Goal: Task Accomplishment & Management: Complete application form

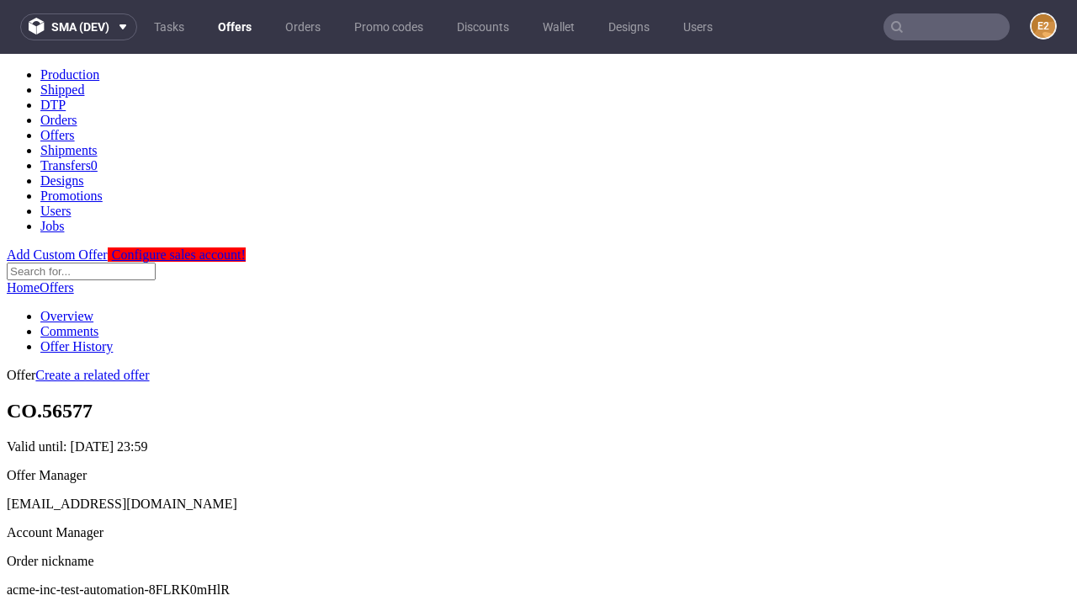
scroll to position [167, 0]
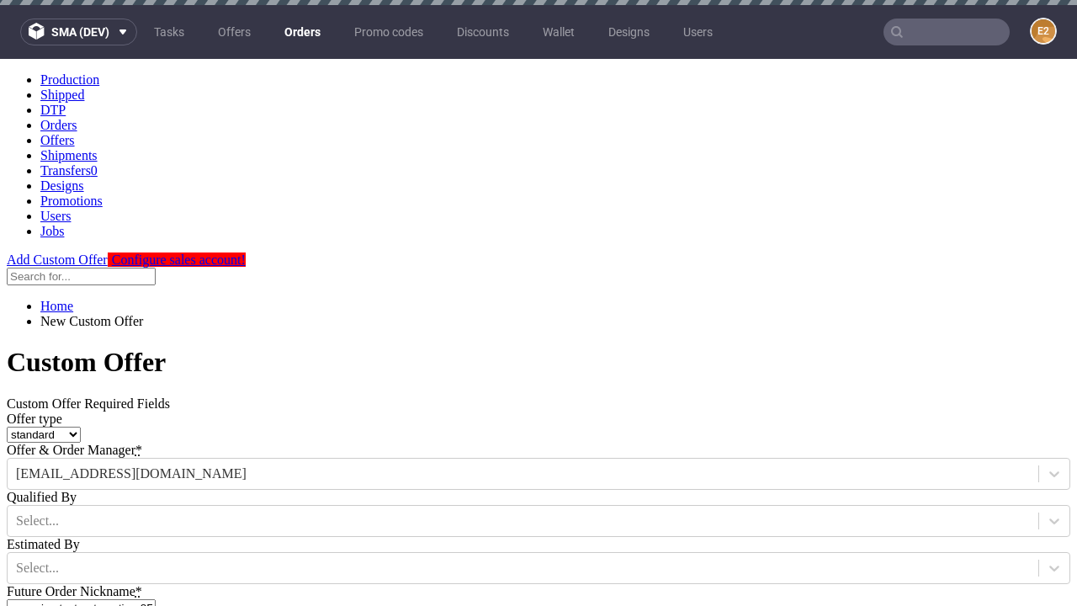
type input "acme-inc-test-automation-8FLRK0mHlR"
type input "2025-08-21"
type input "e2e-user-EDIjIzi19H@test.com"
select select "gb"
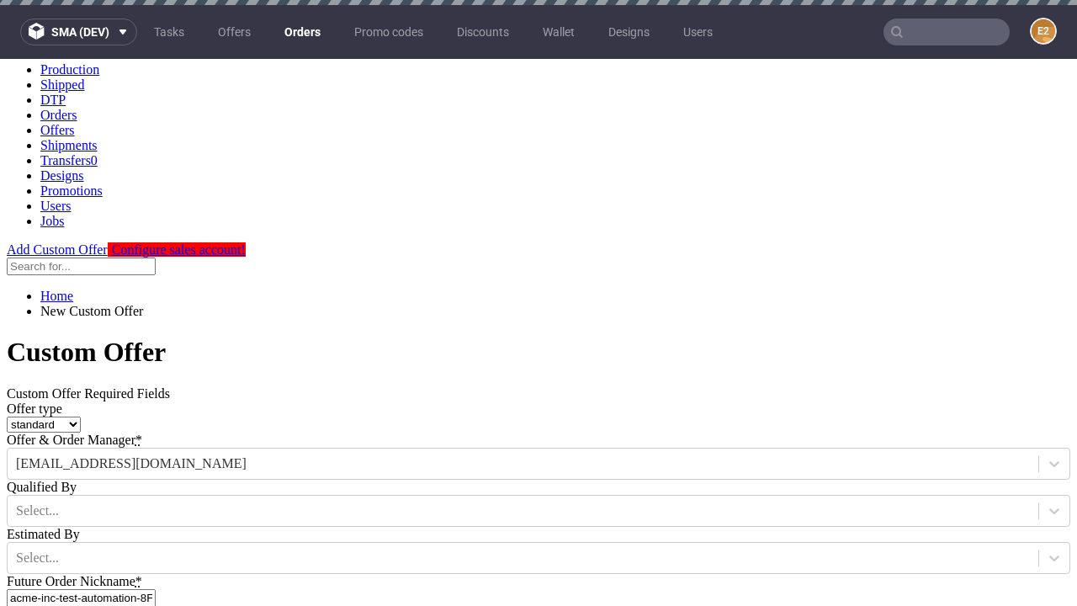
scroll to position [5, 0]
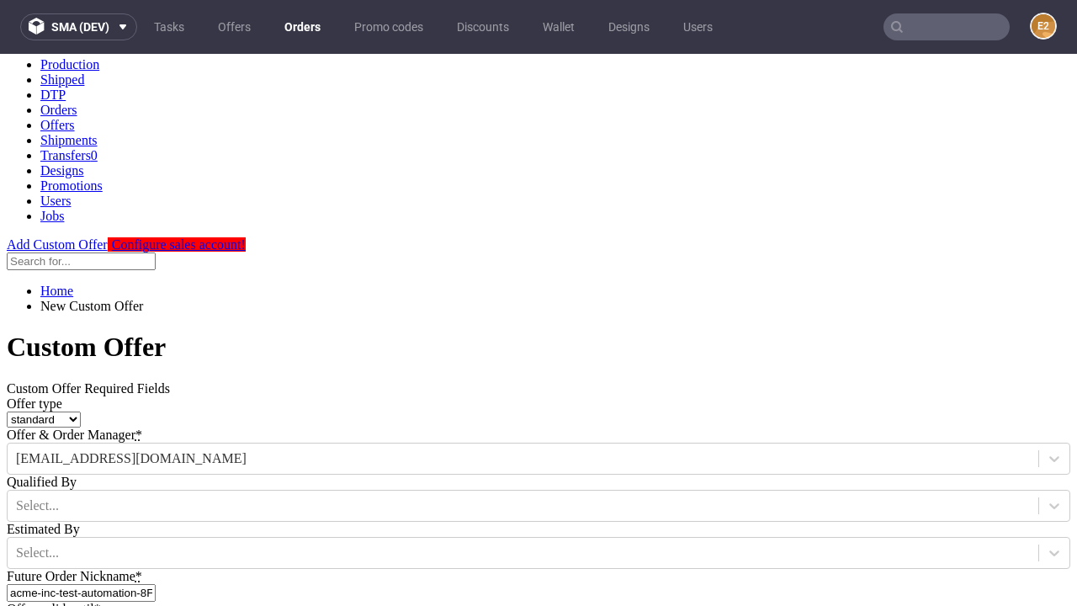
type input "e2e-user-EDIjIzi19H@test.com"
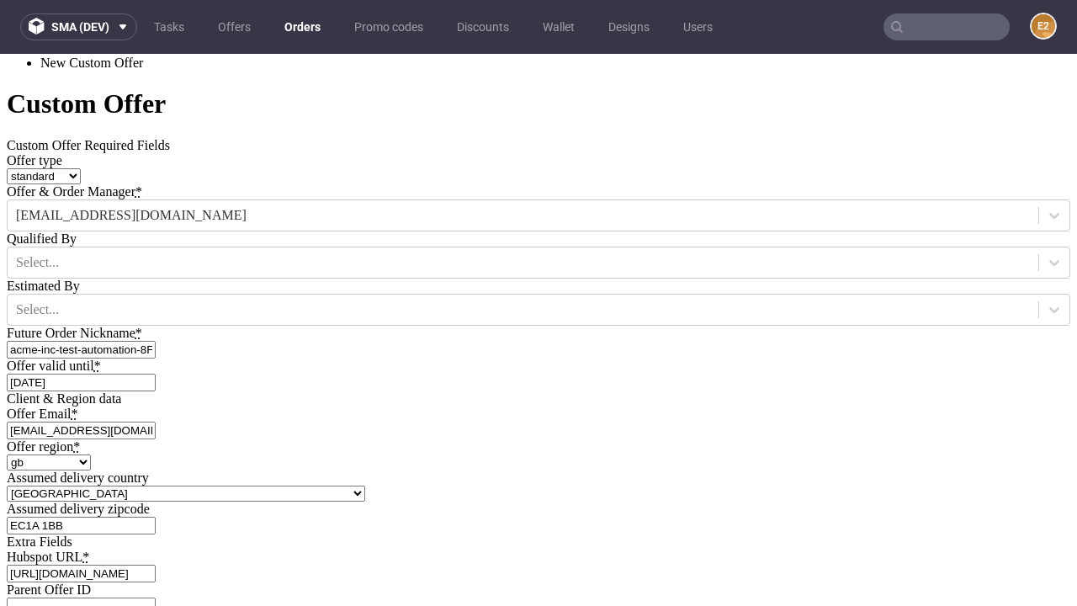
type input "https://app-eu1.hubspot.com/contacts/139493128/record/0-3/7600435676"
type input "Please wait..."
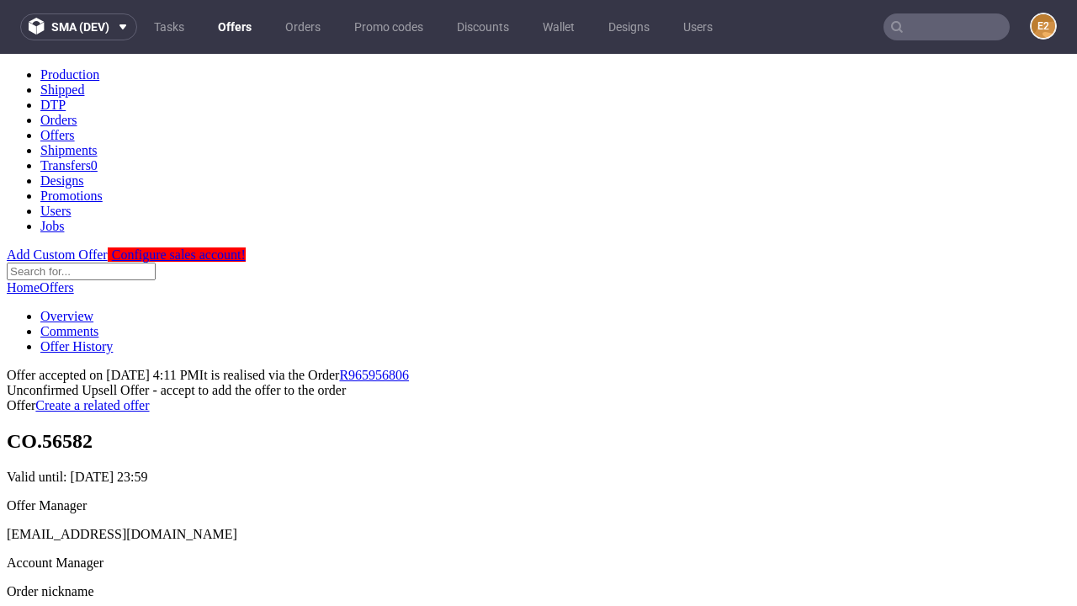
scroll to position [259, 0]
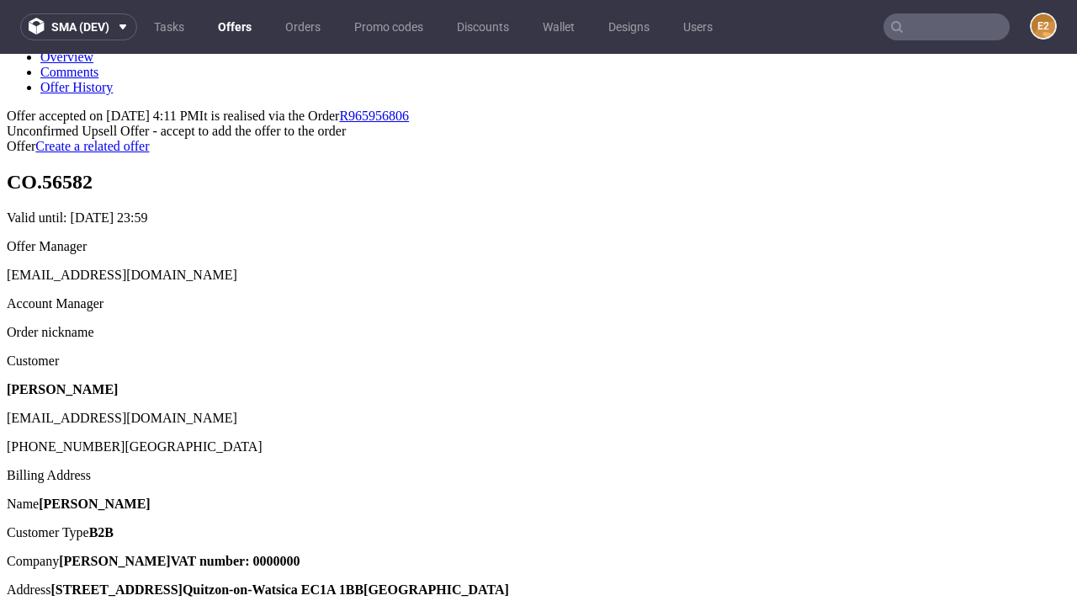
type input "In progress..."
